Goal: Information Seeking & Learning: Learn about a topic

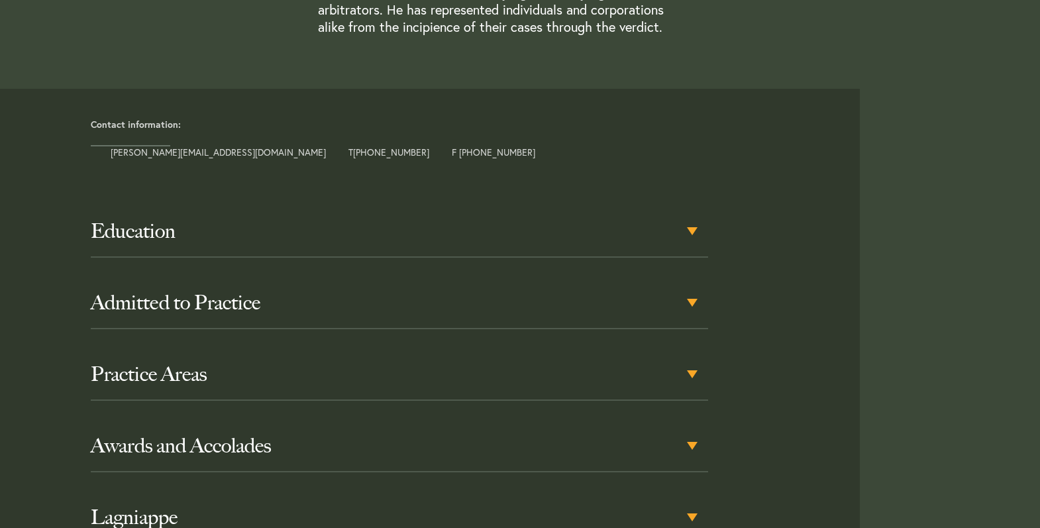
scroll to position [530, 0]
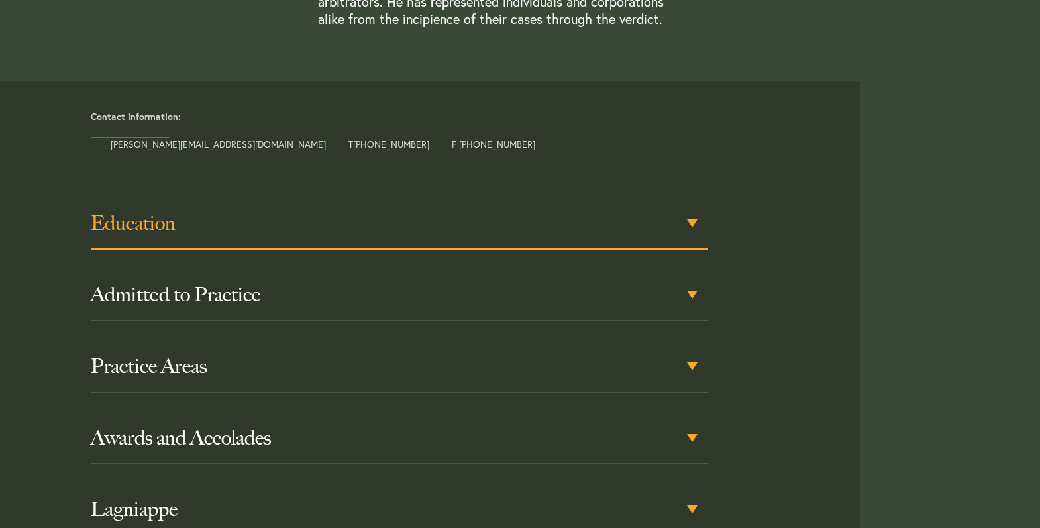
click at [698, 222] on div "Education" at bounding box center [400, 224] width 618 height 52
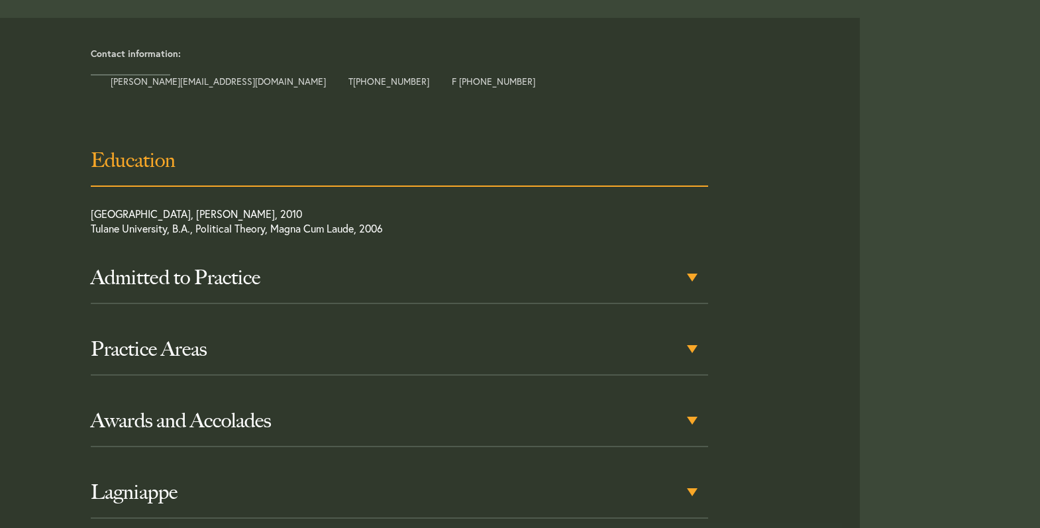
scroll to position [596, 0]
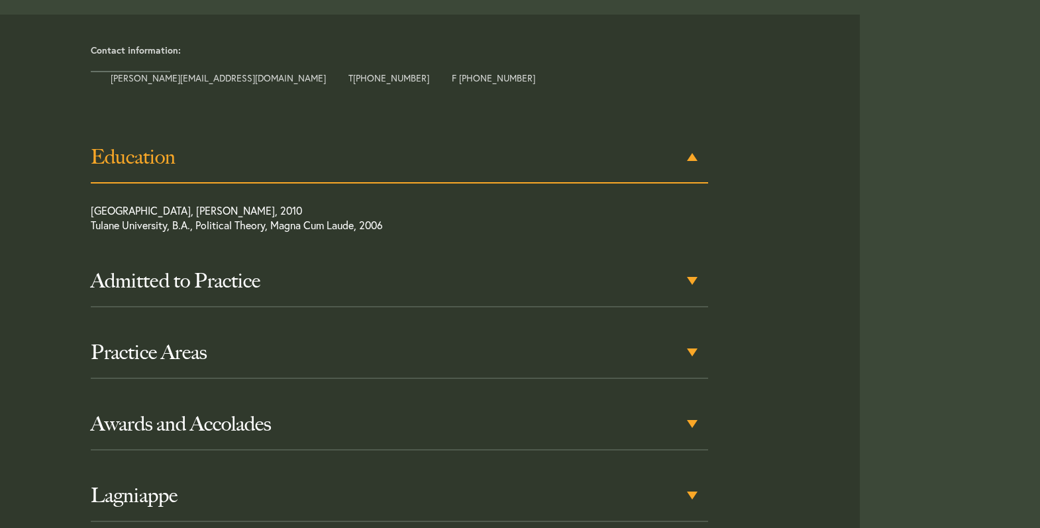
click at [688, 161] on h3 "Education" at bounding box center [400, 157] width 618 height 24
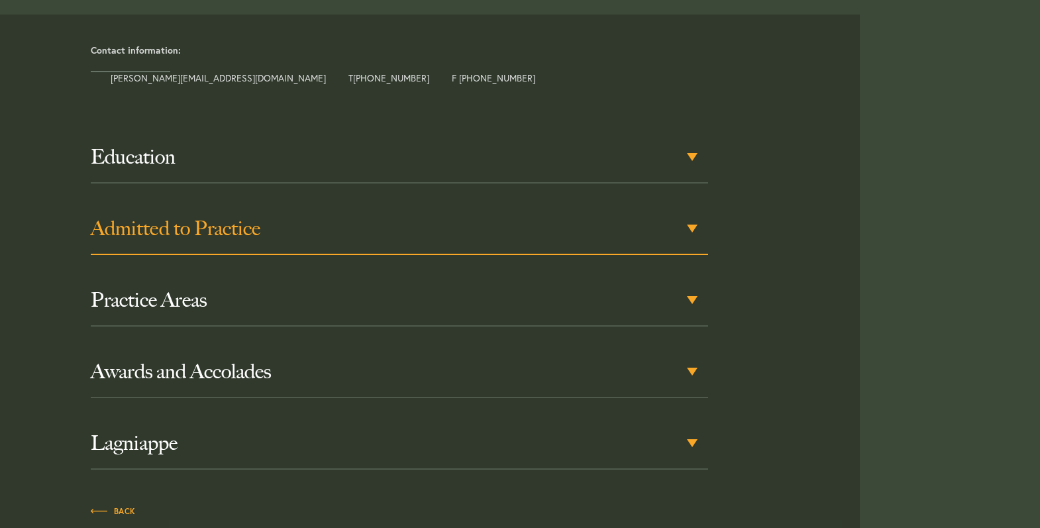
click at [694, 227] on div "Admitted to Practice" at bounding box center [400, 229] width 618 height 52
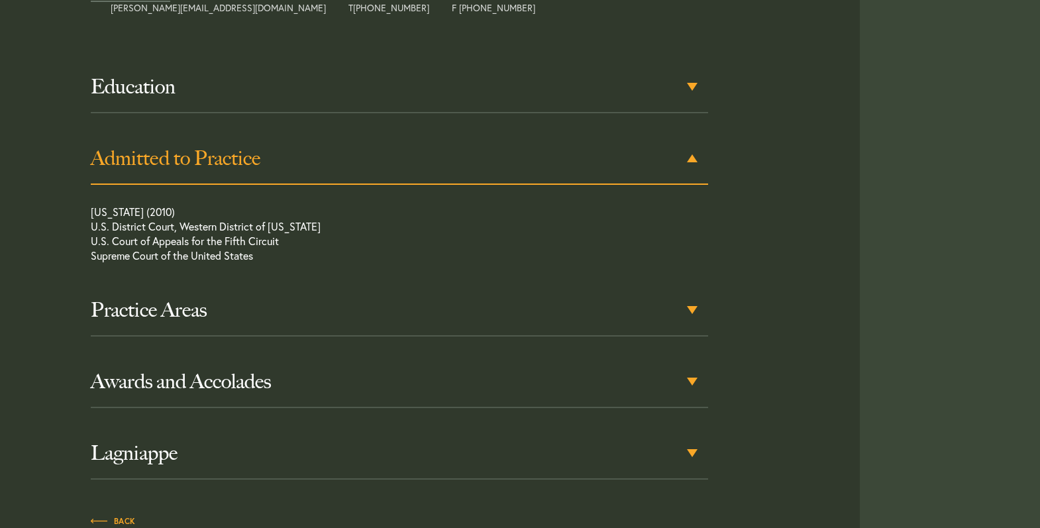
scroll to position [668, 0]
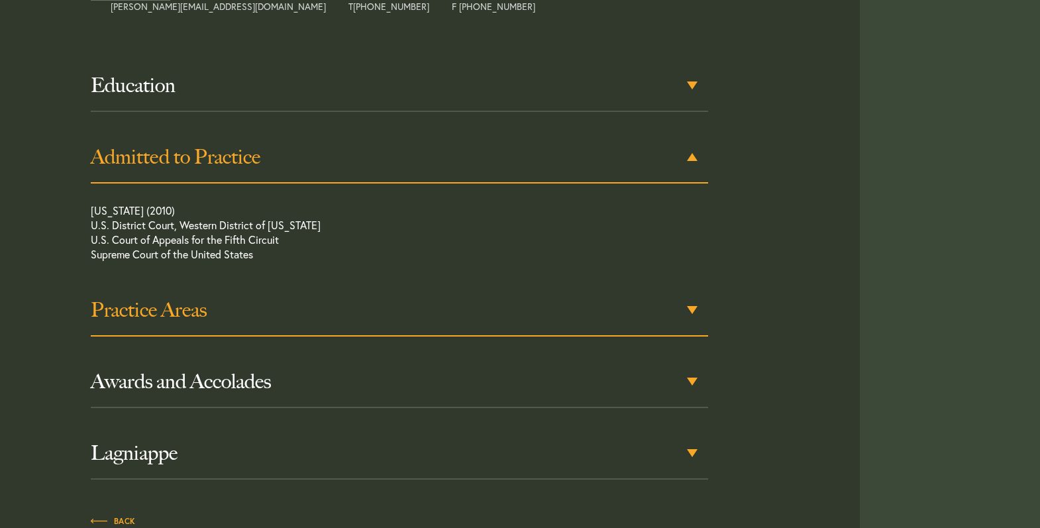
click at [688, 304] on h3 "Practice Areas" at bounding box center [400, 310] width 618 height 24
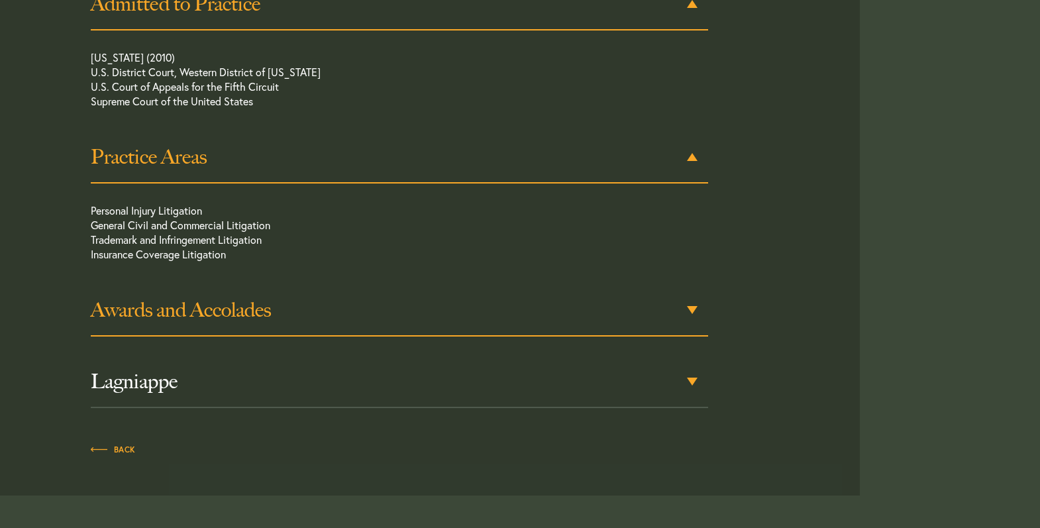
click at [692, 303] on h3 "Awards and Accolades" at bounding box center [400, 310] width 618 height 24
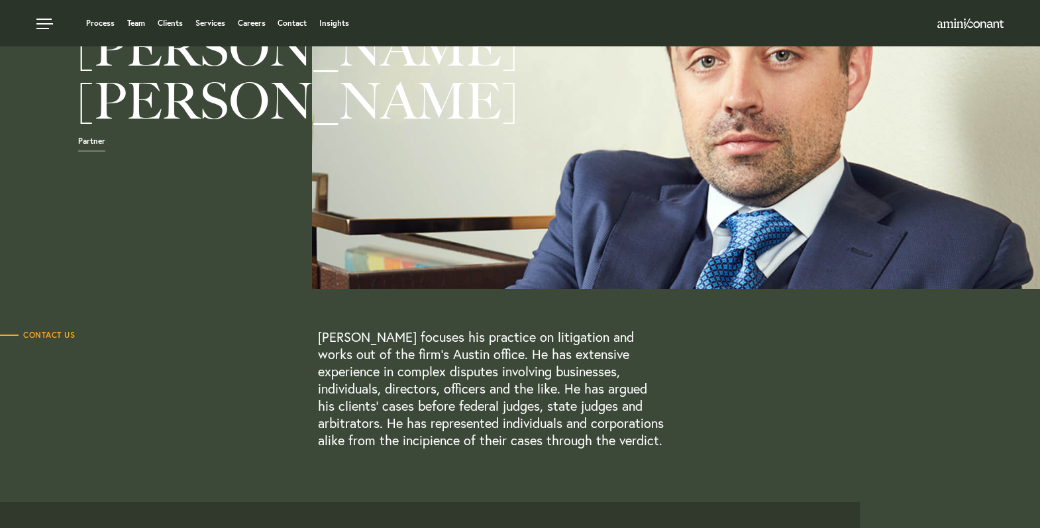
scroll to position [0, 0]
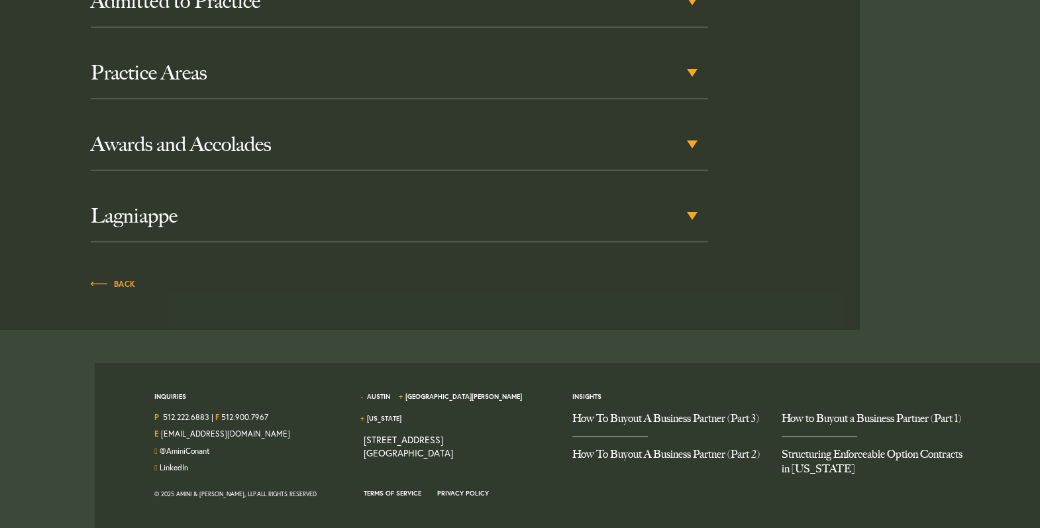
scroll to position [839, 0]
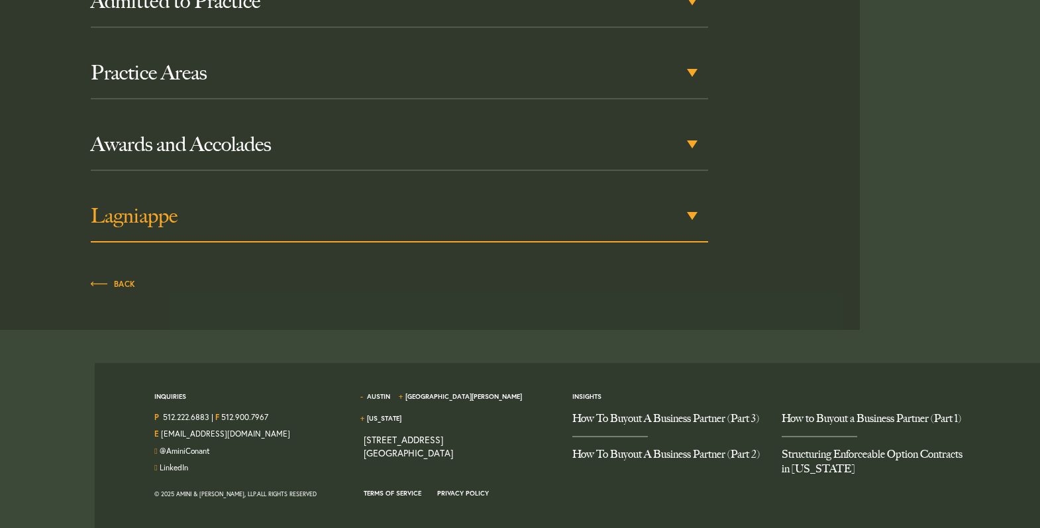
click at [136, 210] on h3 "Lagniappe" at bounding box center [400, 216] width 618 height 24
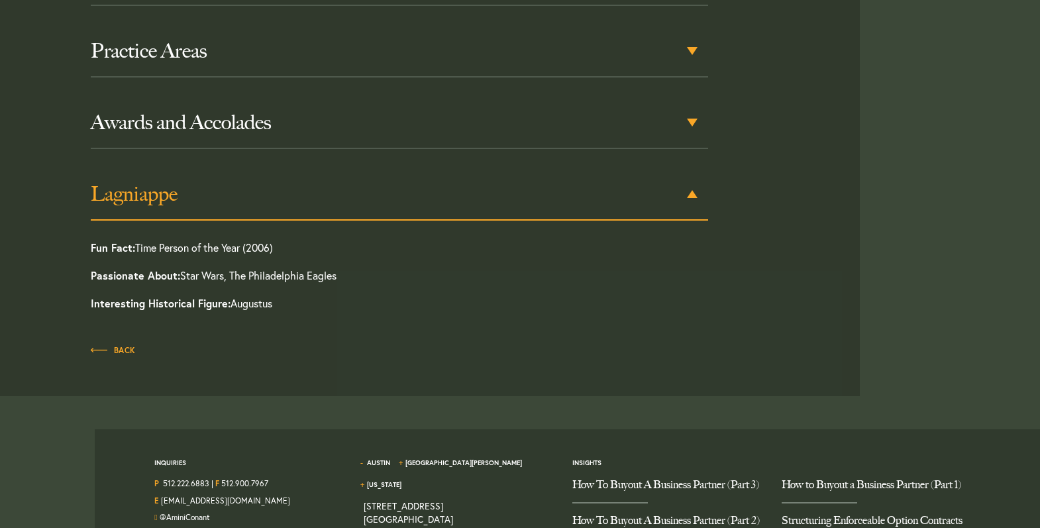
scroll to position [883, 0]
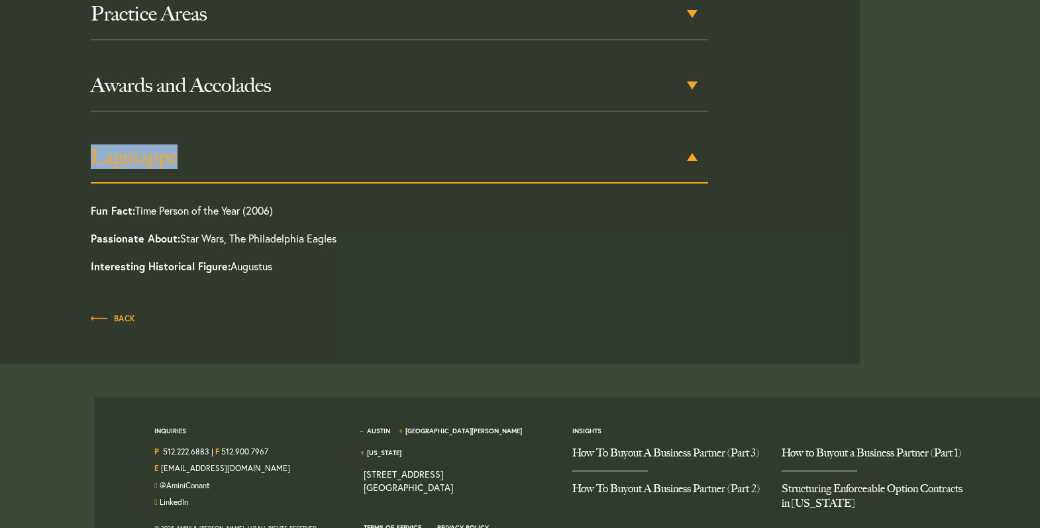
drag, startPoint x: 211, startPoint y: 154, endPoint x: 95, endPoint y: 157, distance: 116.0
click at [95, 157] on h3 "Lagniappe" at bounding box center [400, 157] width 618 height 24
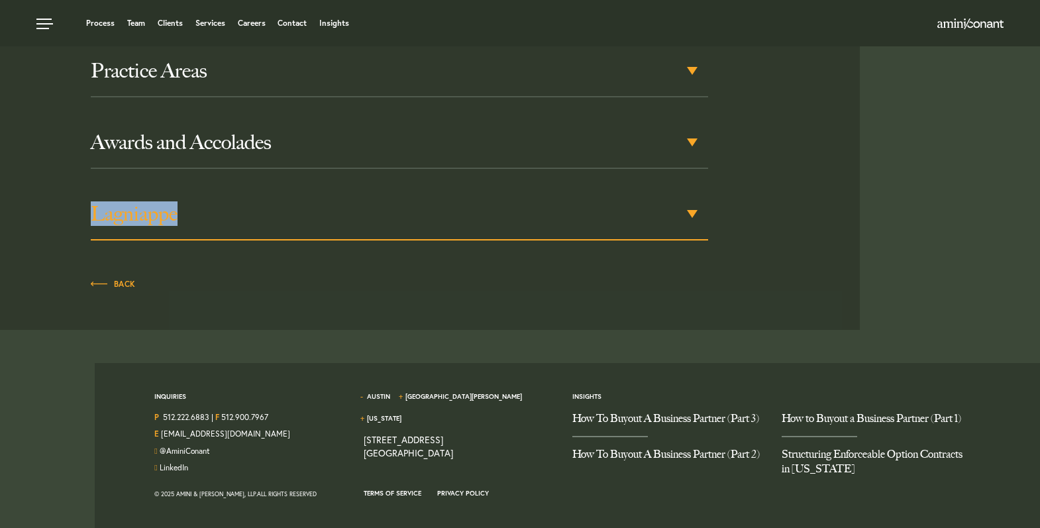
scroll to position [839, 0]
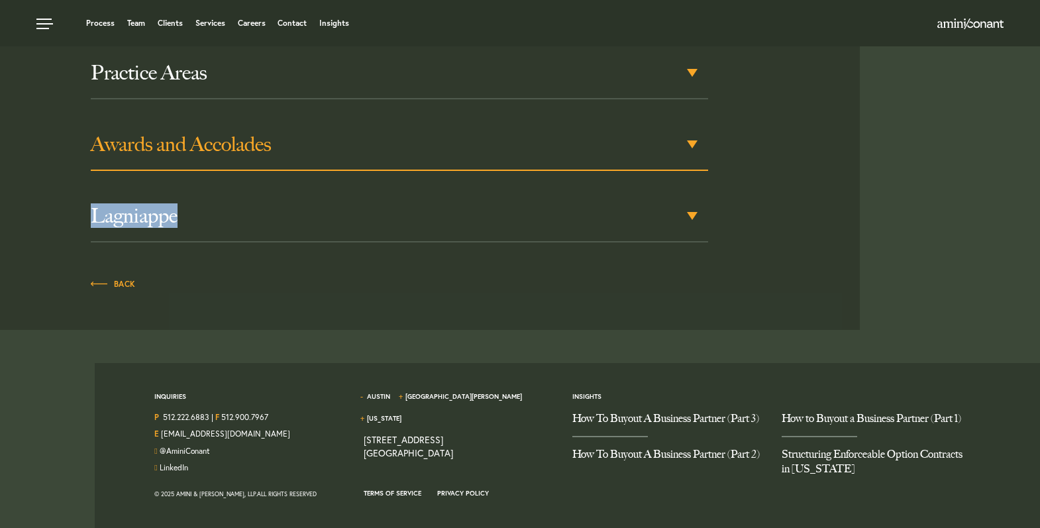
copy h3 "Lagniappe"
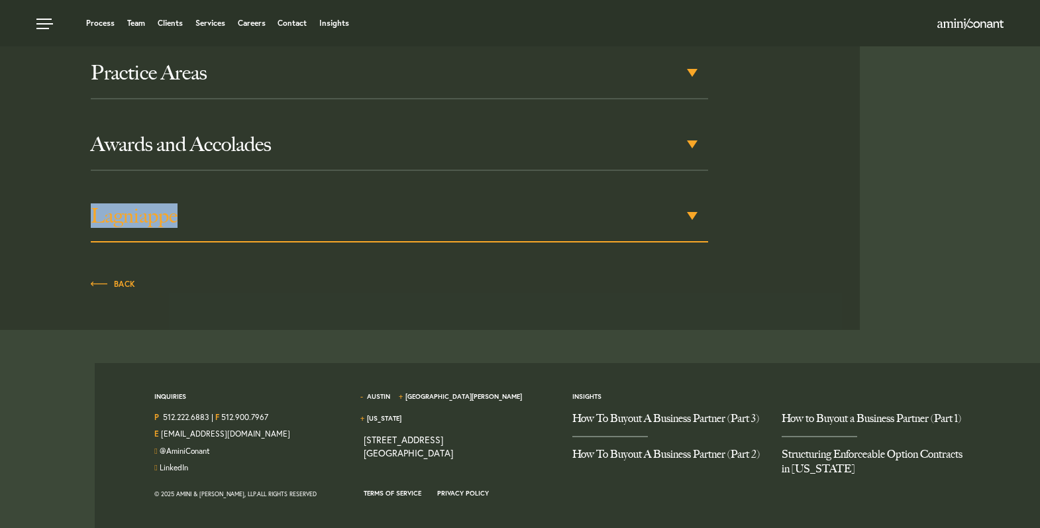
click at [629, 204] on h3 "Lagniappe" at bounding box center [400, 216] width 618 height 24
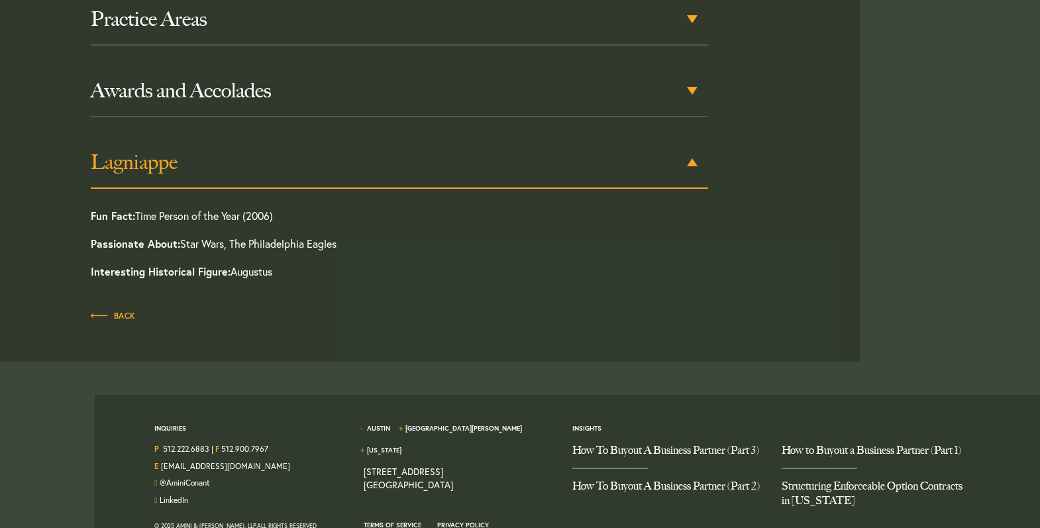
scroll to position [883, 0]
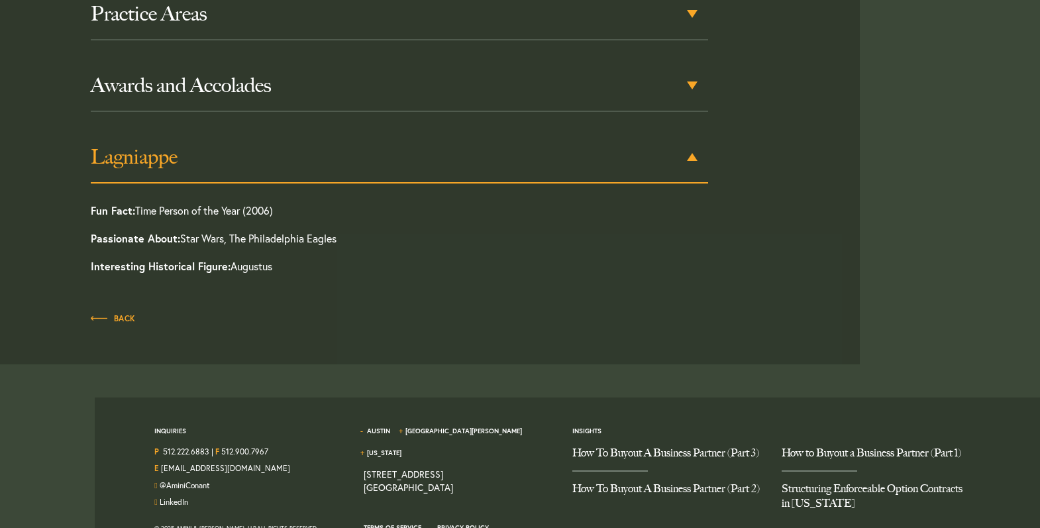
drag, startPoint x: 288, startPoint y: 209, endPoint x: 198, endPoint y: 209, distance: 89.4
click at [198, 209] on p "Fun Fact: Time Person of the Year (2006)" at bounding box center [369, 213] width 556 height 21
click at [370, 278] on p "Interesting Historical Figure: Augustus" at bounding box center [369, 266] width 556 height 28
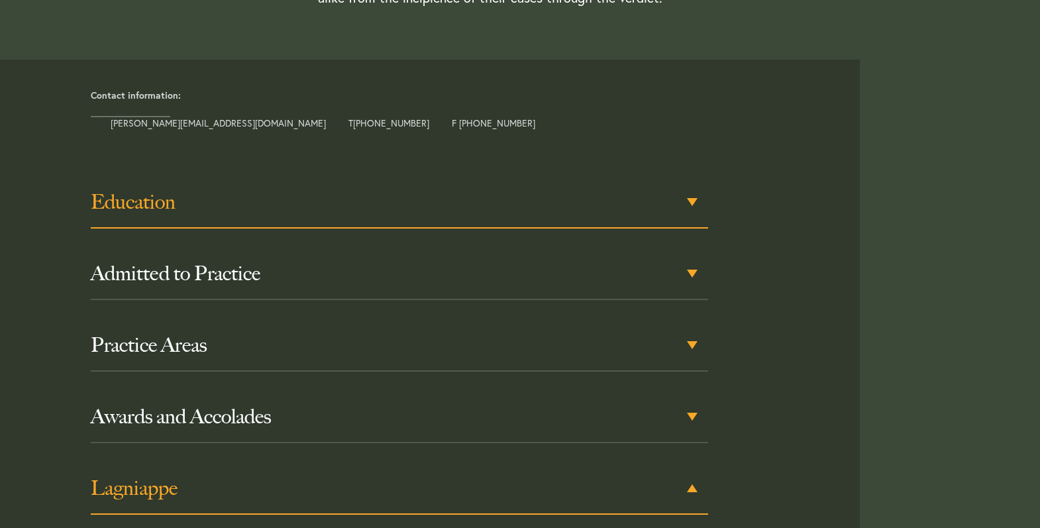
click at [405, 202] on h3 "Education" at bounding box center [400, 202] width 618 height 24
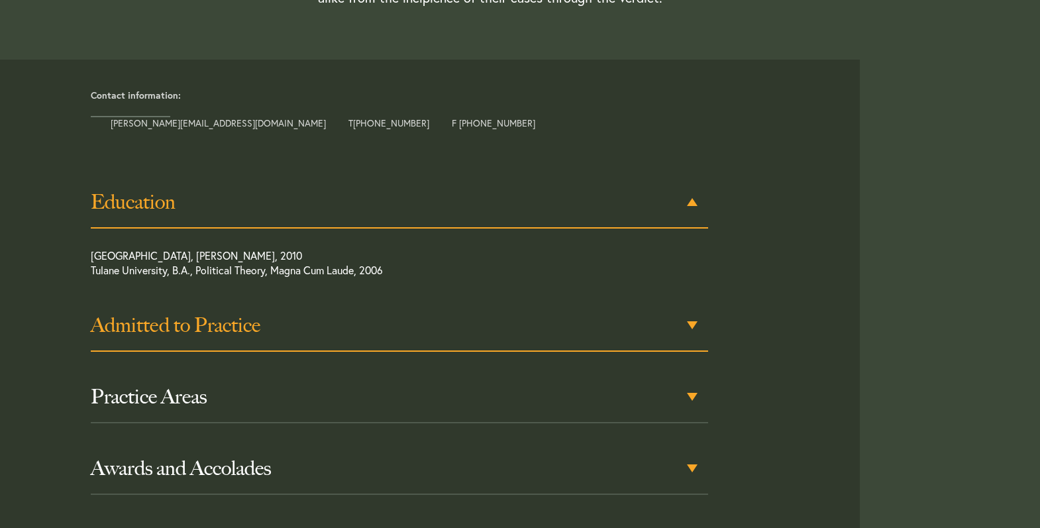
scroll to position [596, 0]
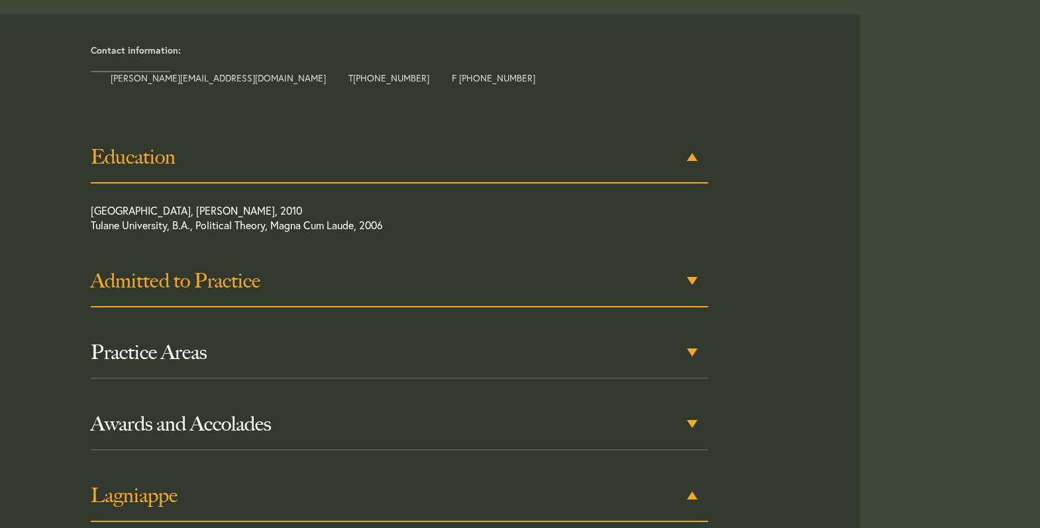
click at [434, 273] on h3 "Admitted to Practice" at bounding box center [400, 281] width 618 height 24
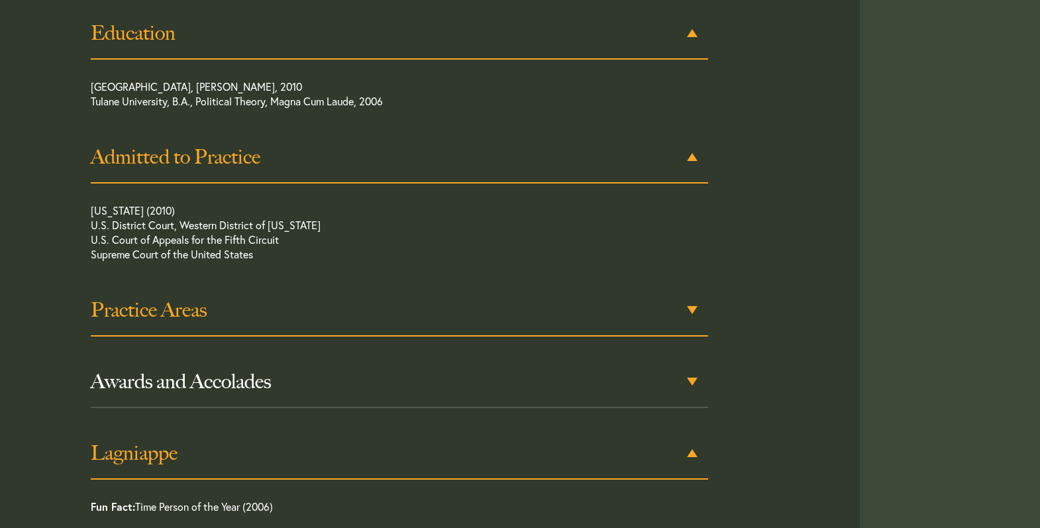
click at [405, 313] on h3 "Practice Areas" at bounding box center [400, 310] width 618 height 24
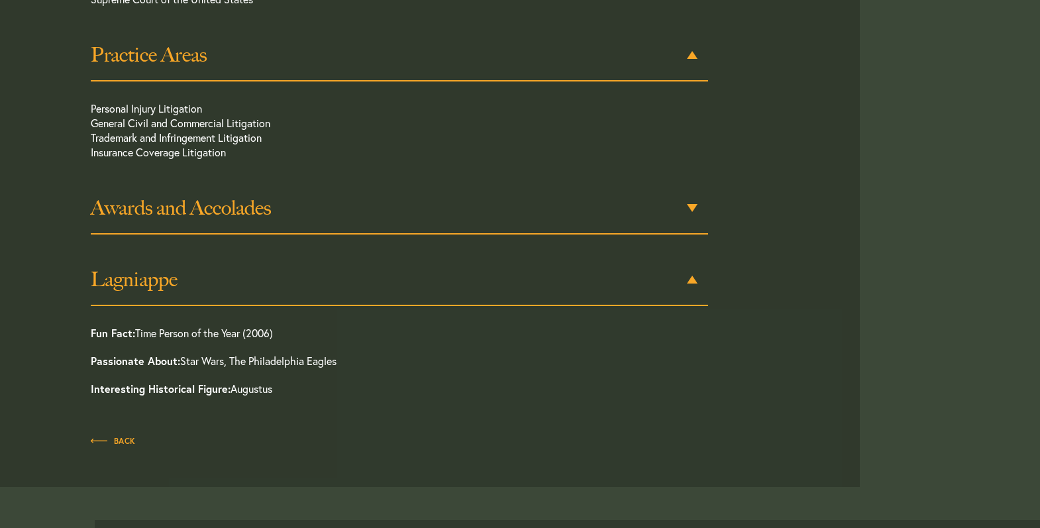
scroll to position [979, 0]
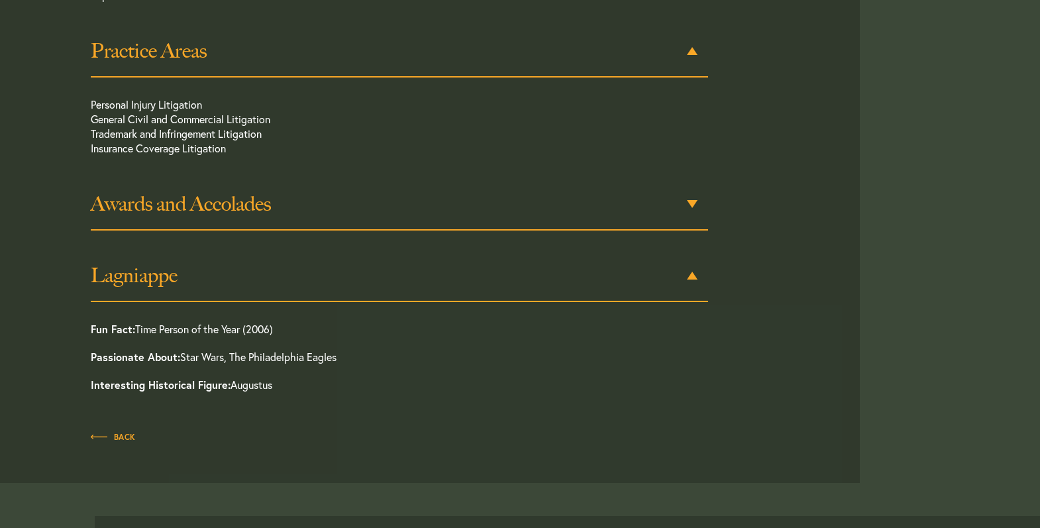
click at [410, 215] on h3 "Awards and Accolades" at bounding box center [400, 204] width 618 height 24
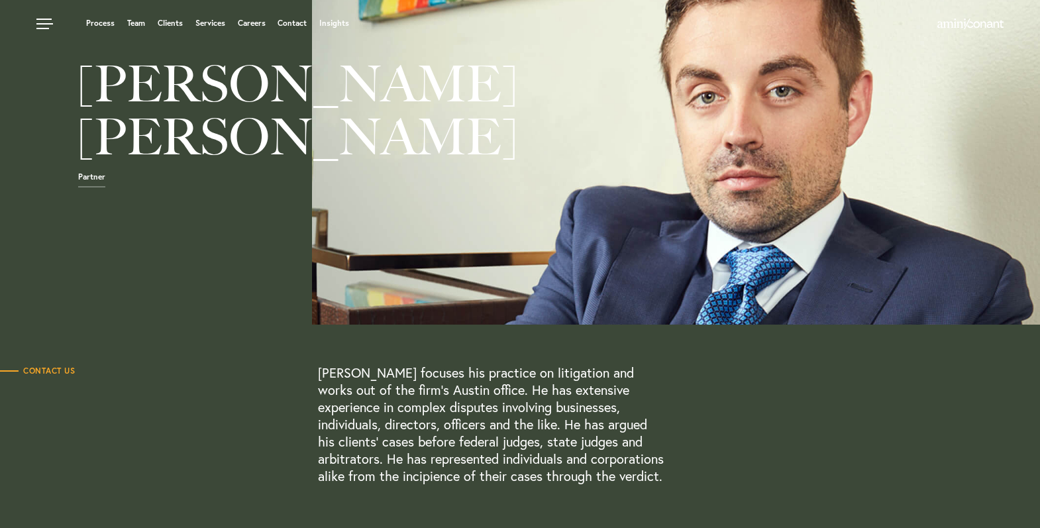
scroll to position [0, 0]
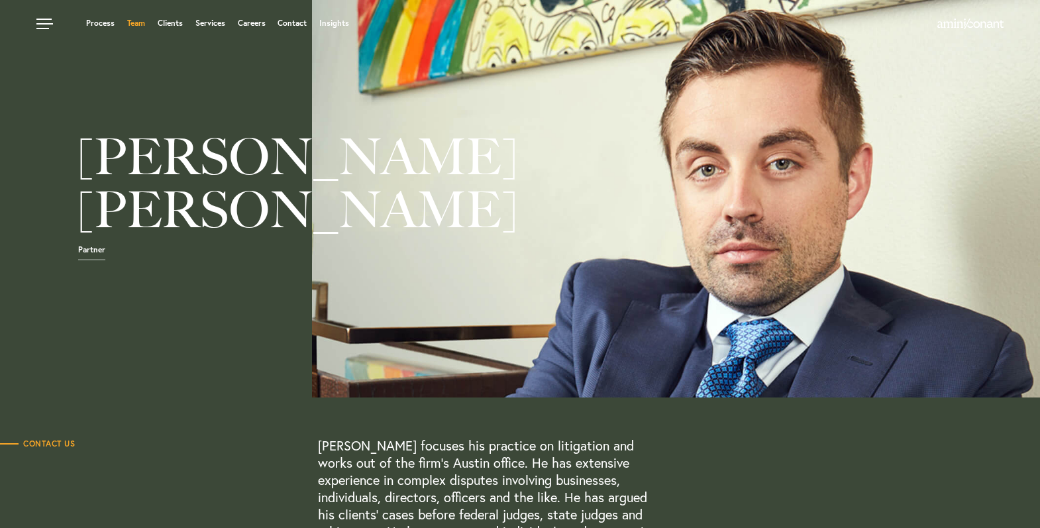
click at [133, 22] on link "Team" at bounding box center [136, 23] width 18 height 8
